Goal: Contribute content: Add original content to the website for others to see

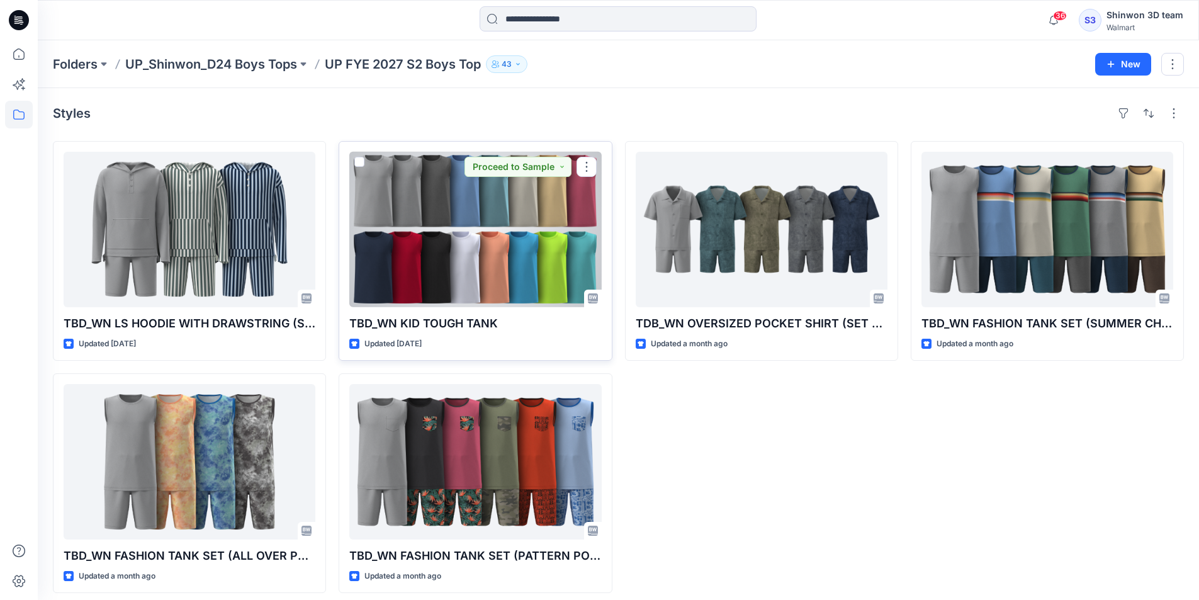
click at [421, 218] on div at bounding box center [475, 229] width 252 height 155
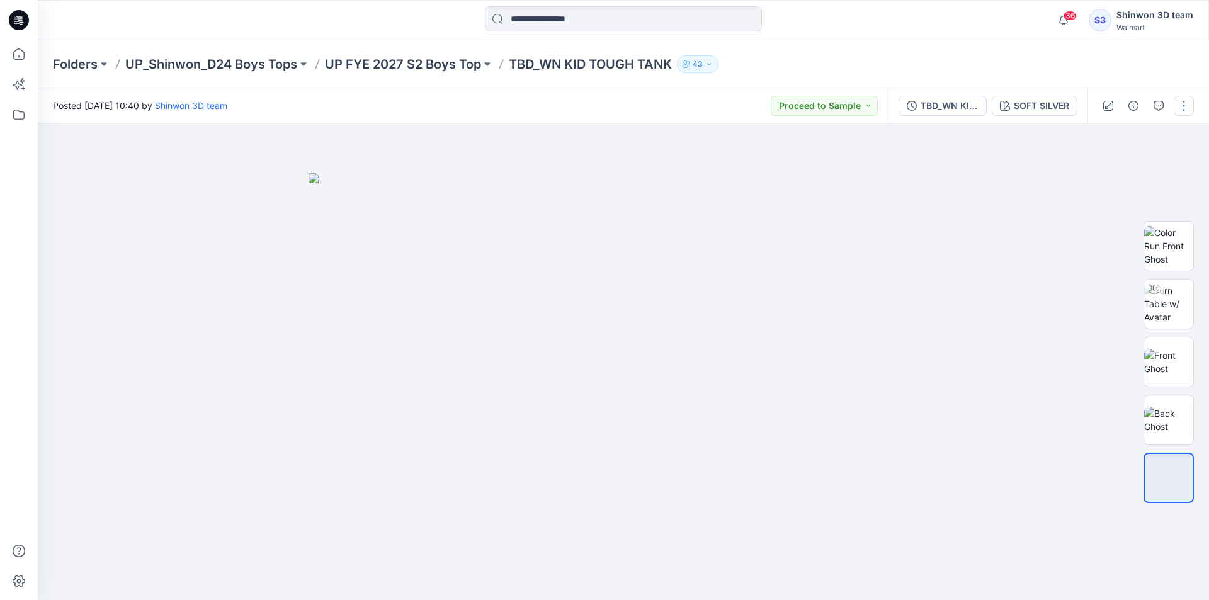
click at [1188, 105] on button "button" at bounding box center [1183, 106] width 20 height 20
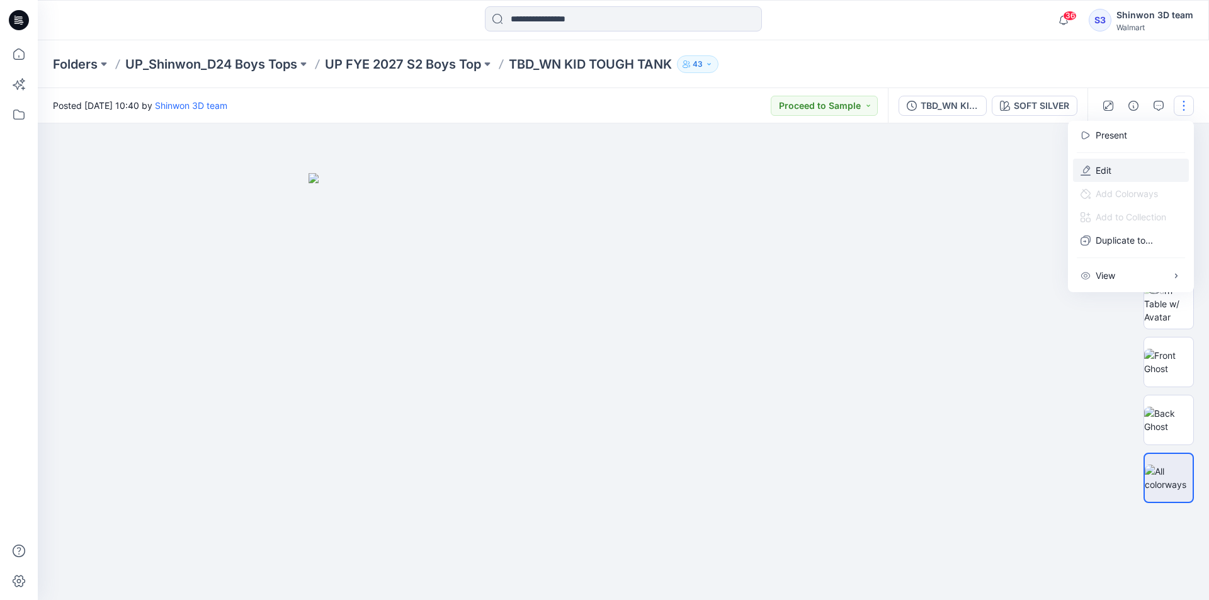
click at [1125, 162] on button "Edit" at bounding box center [1131, 170] width 116 height 23
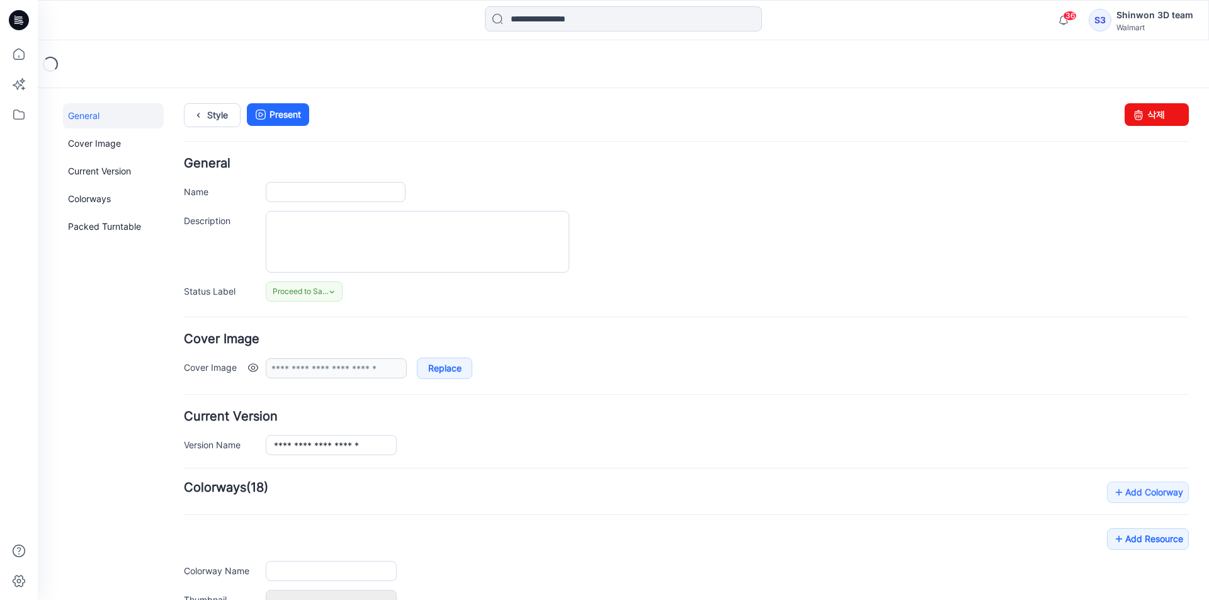
type input "**********"
type textarea "**********"
type input "**********"
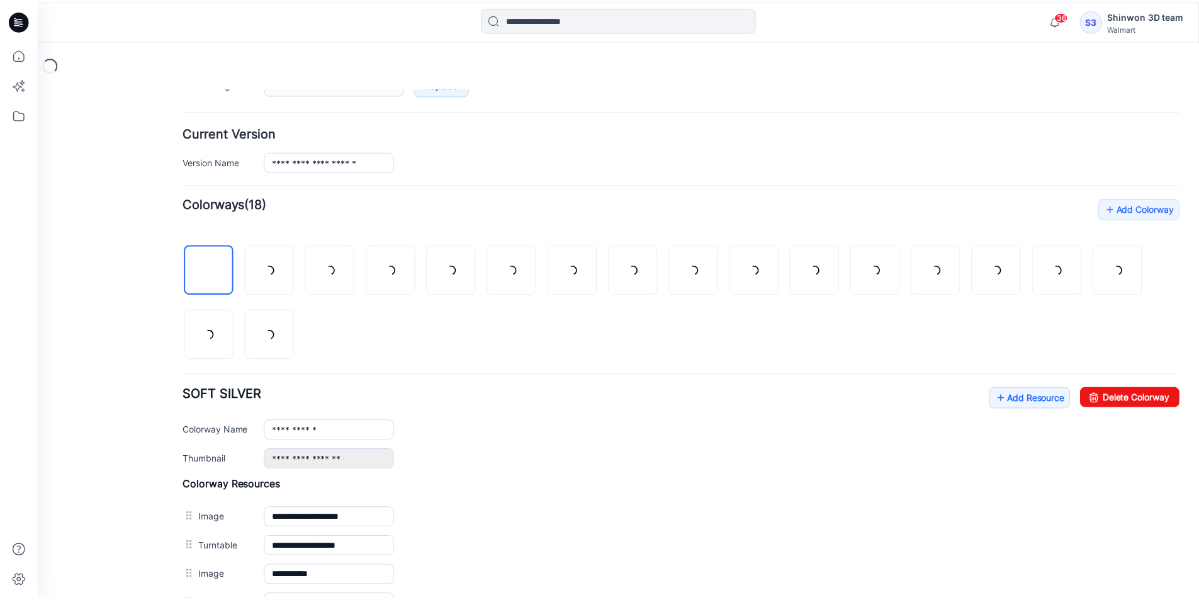
scroll to position [315, 0]
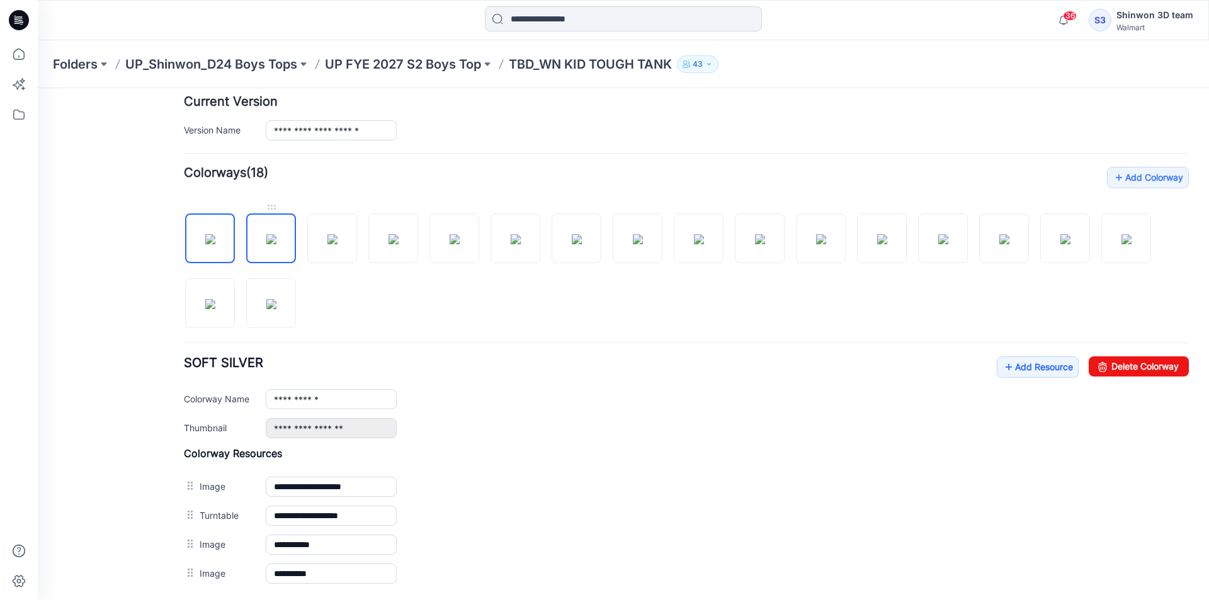
click at [266, 244] on img at bounding box center [271, 239] width 10 height 10
click at [337, 234] on img at bounding box center [332, 239] width 10 height 10
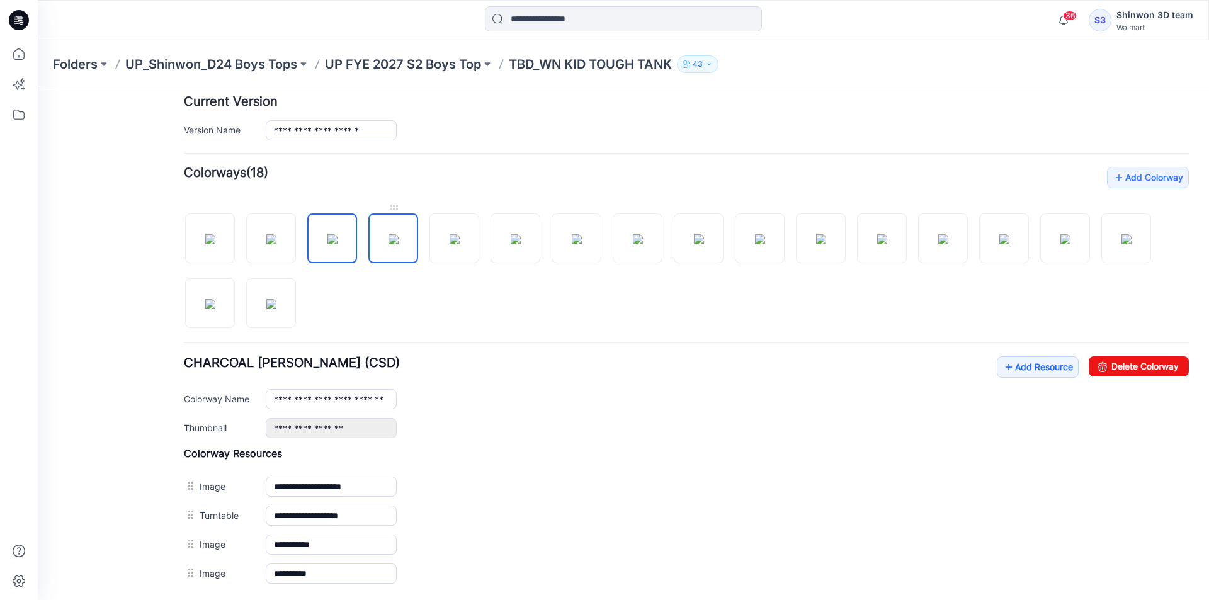
click at [390, 234] on img at bounding box center [393, 239] width 10 height 10
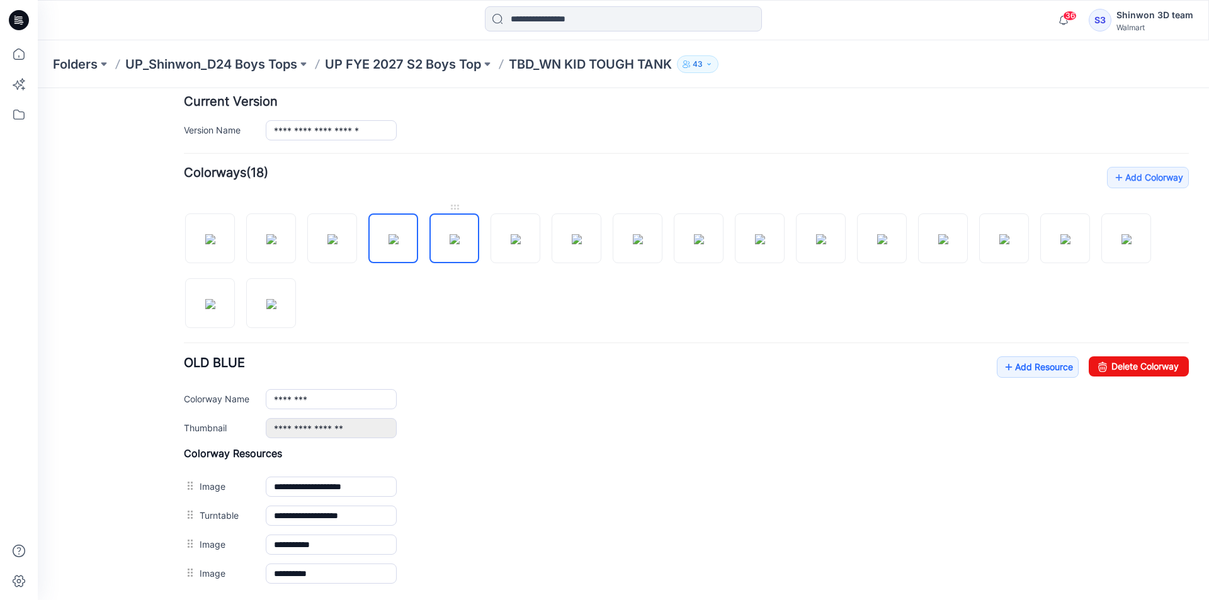
click at [460, 235] on img at bounding box center [454, 239] width 10 height 10
click at [511, 234] on img at bounding box center [516, 239] width 10 height 10
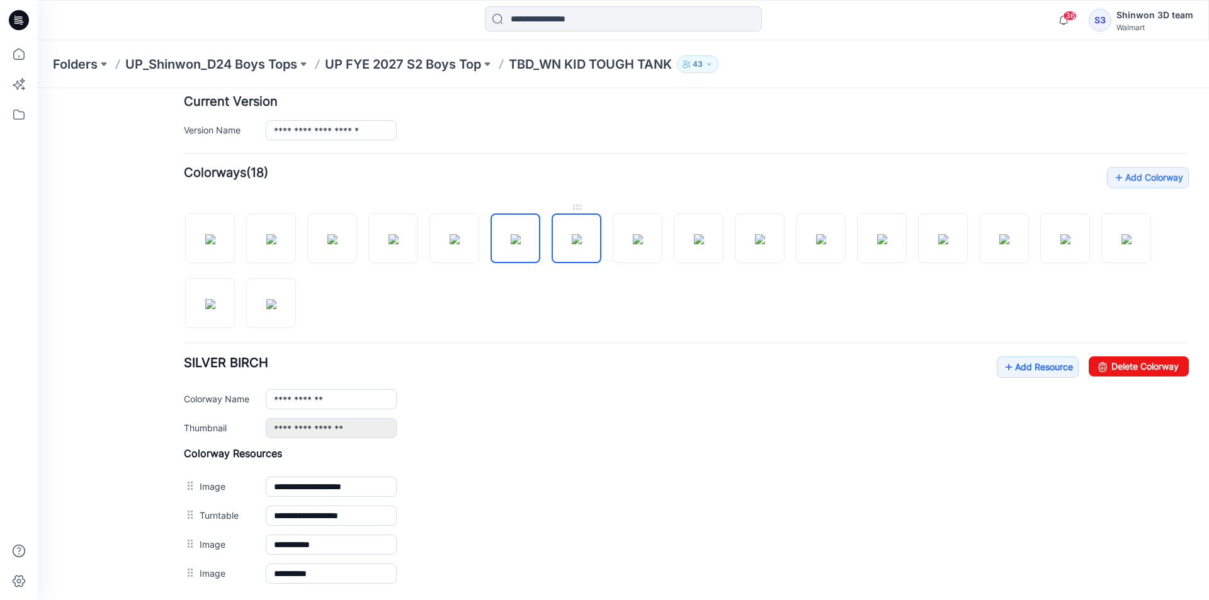
click at [572, 234] on img at bounding box center [577, 239] width 10 height 10
click at [640, 234] on img at bounding box center [638, 239] width 10 height 10
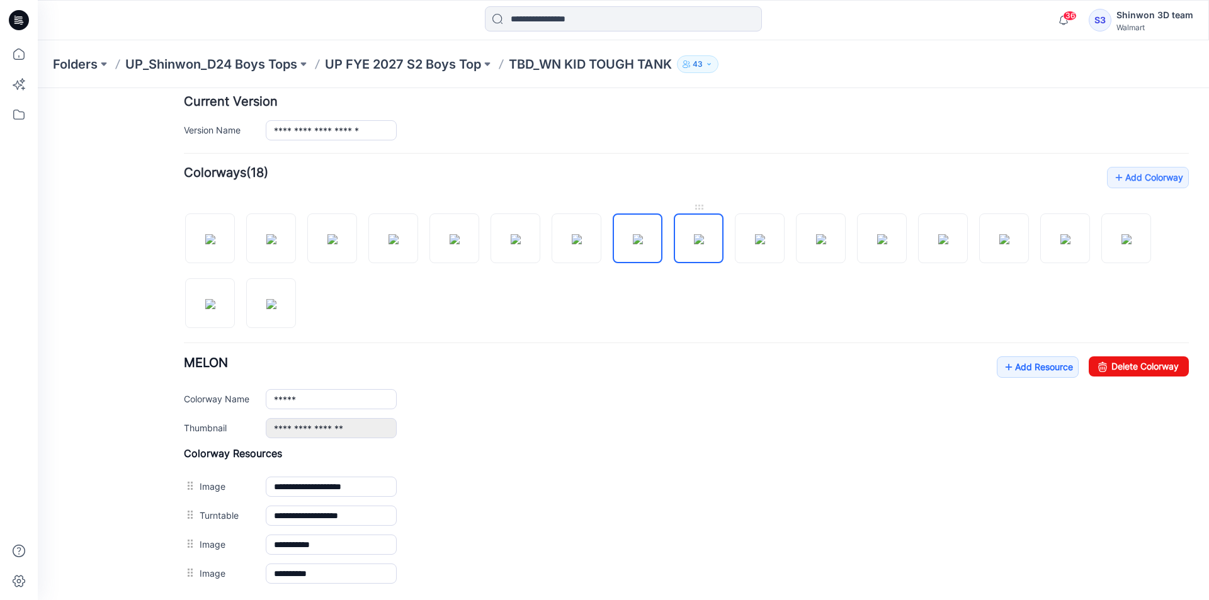
click at [694, 239] on img at bounding box center [699, 239] width 10 height 10
click at [755, 234] on img at bounding box center [760, 239] width 10 height 10
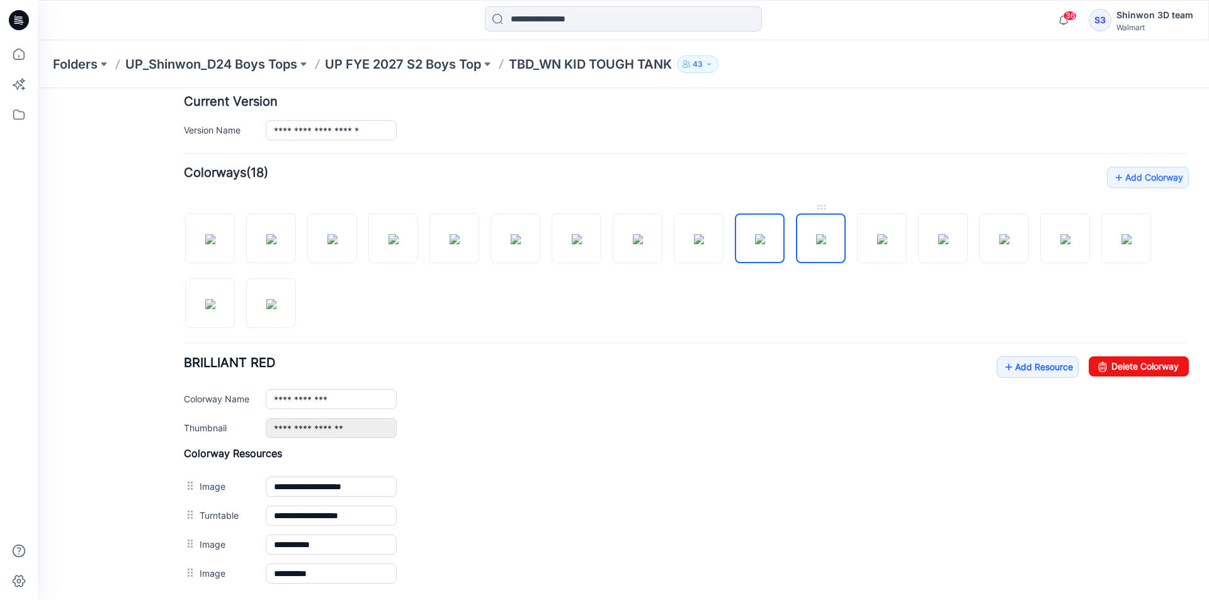
click at [816, 234] on img at bounding box center [821, 239] width 10 height 10
click at [215, 309] on img at bounding box center [210, 304] width 10 height 10
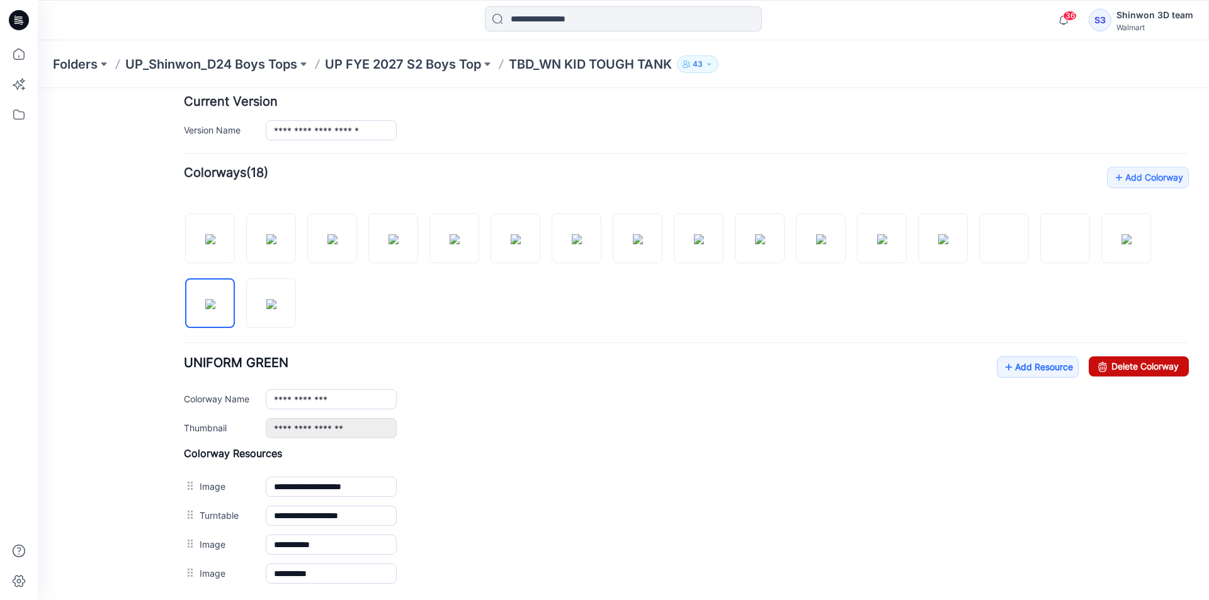
drag, startPoint x: 1117, startPoint y: 364, endPoint x: 709, endPoint y: 144, distance: 463.9
click at [1117, 364] on link "Delete Colorway" at bounding box center [1138, 366] width 100 height 20
click at [241, 309] on div at bounding box center [686, 265] width 1005 height 130
click at [213, 308] on img at bounding box center [210, 304] width 10 height 10
drag, startPoint x: 1144, startPoint y: 375, endPoint x: 694, endPoint y: 163, distance: 496.7
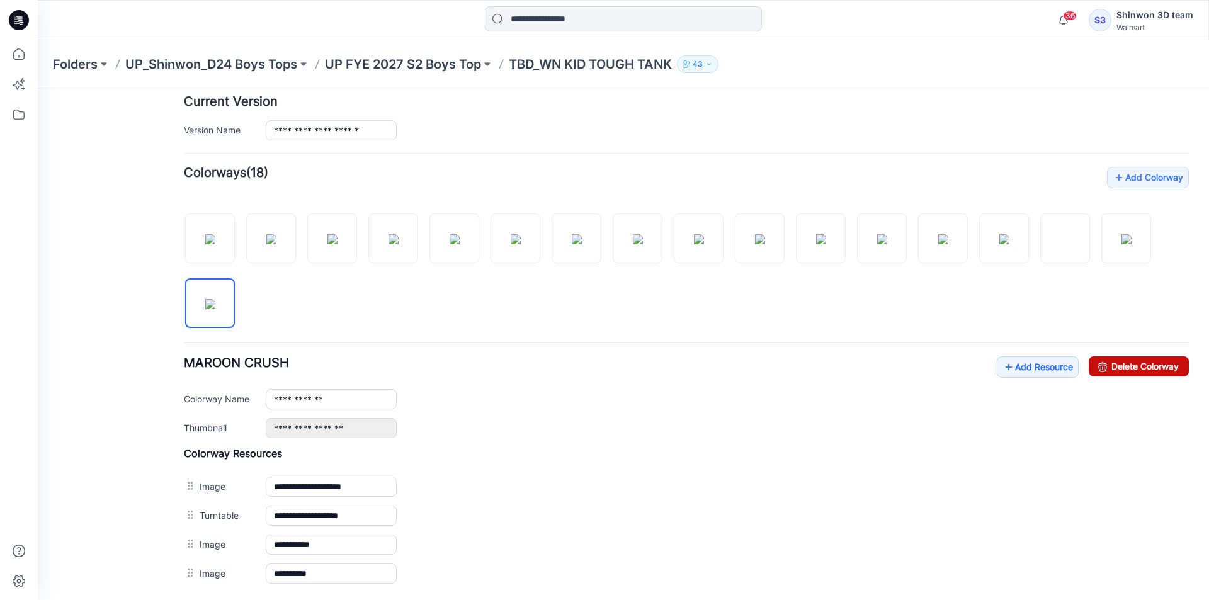
click at [1144, 375] on link "Delete Colorway" at bounding box center [1138, 366] width 100 height 20
type input "**********"
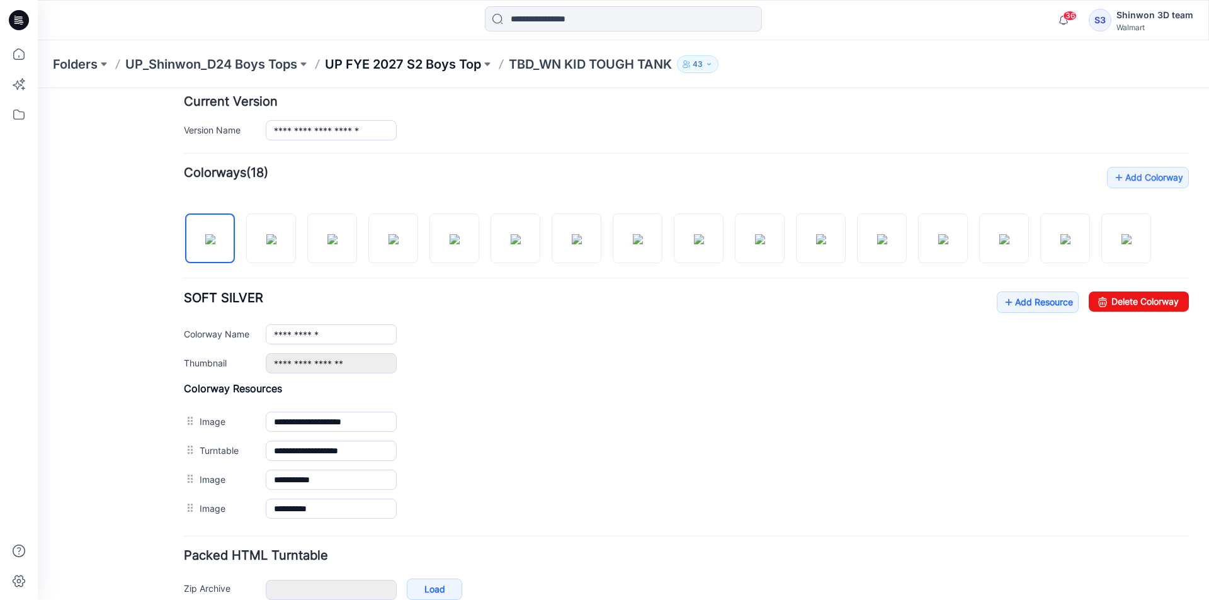
click at [372, 57] on p "UP FYE 2027 S2 Boys Top" at bounding box center [403, 64] width 156 height 18
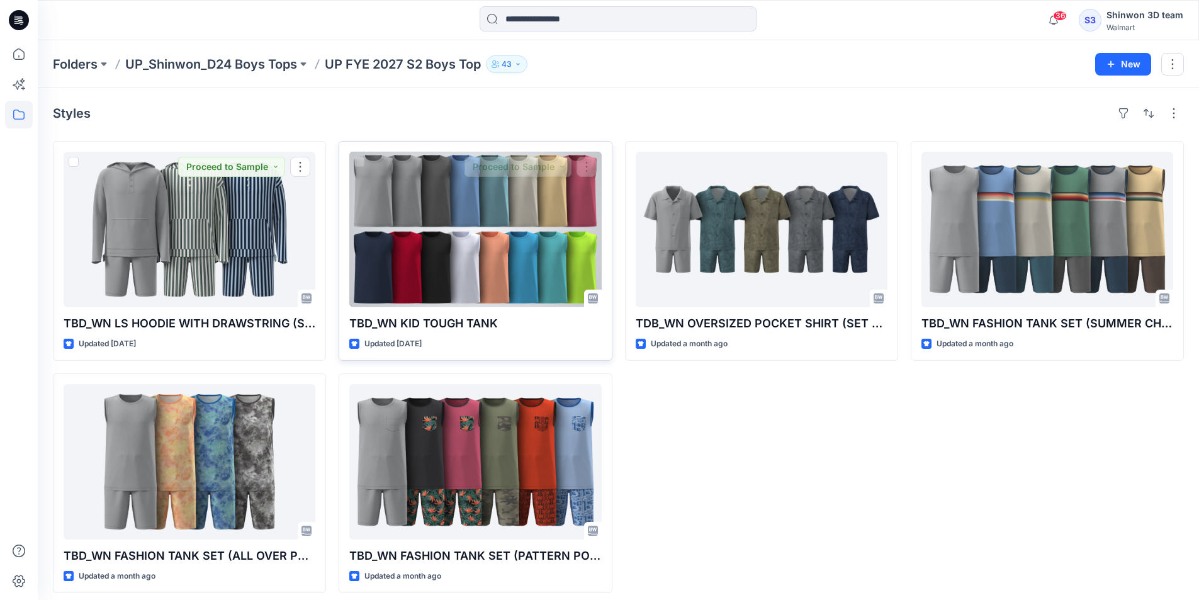
click at [384, 259] on div at bounding box center [475, 229] width 252 height 155
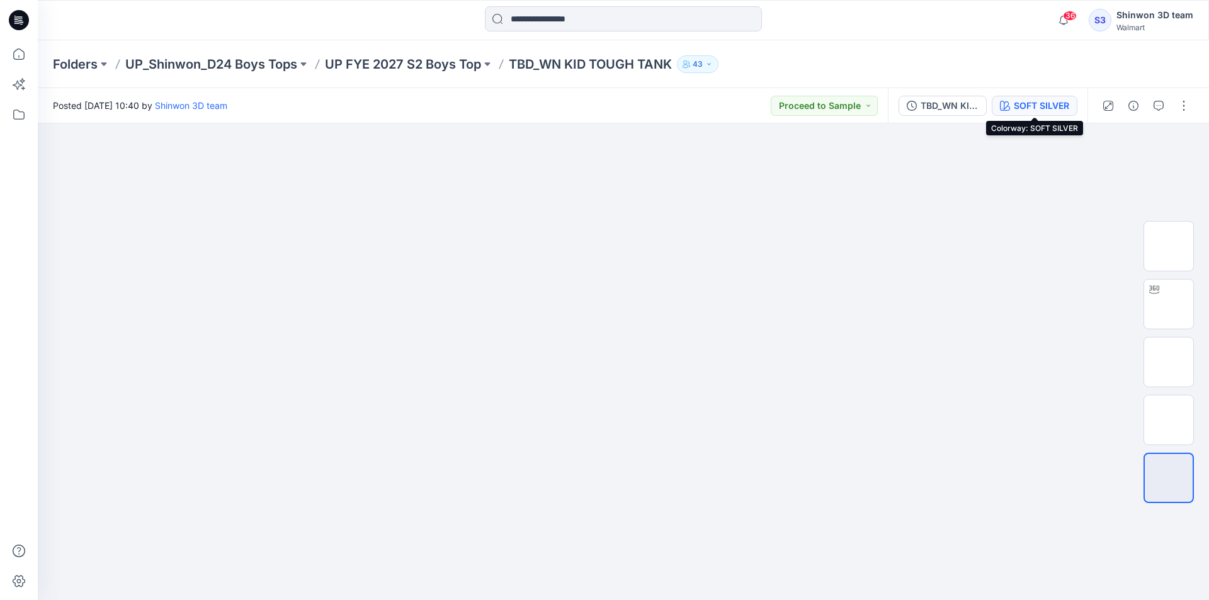
click at [1035, 110] on div "SOFT SILVER" at bounding box center [1040, 106] width 55 height 14
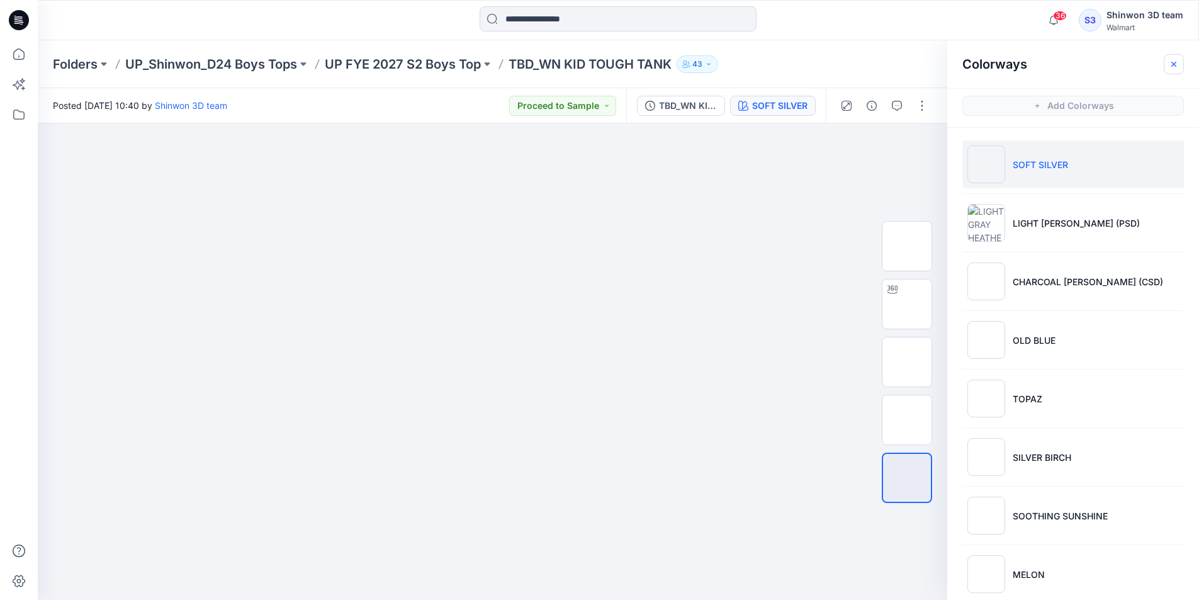
click at [1175, 74] on button "button" at bounding box center [1174, 64] width 20 height 20
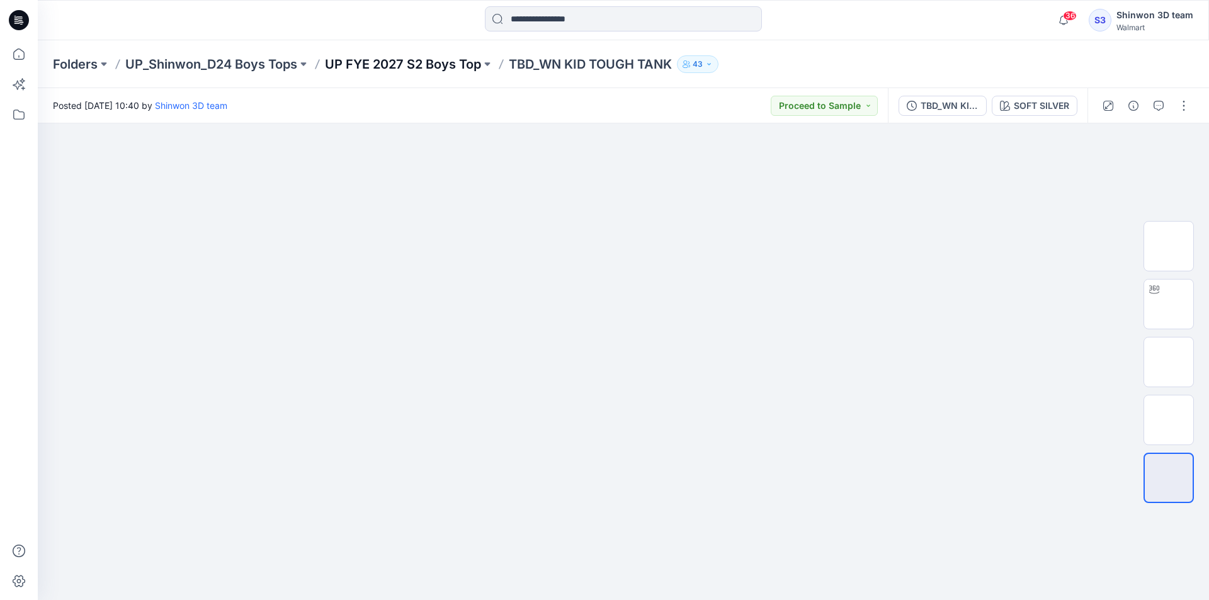
click at [424, 63] on p "UP FYE 2027 S2 Boys Top" at bounding box center [403, 64] width 156 height 18
